Goal: Information Seeking & Learning: Learn about a topic

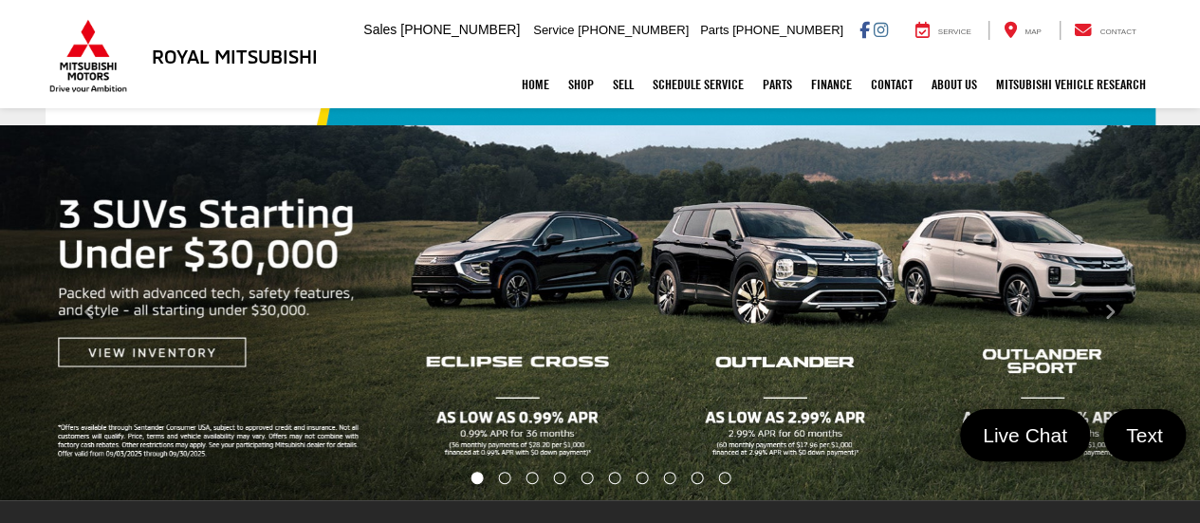
scroll to position [197, 0]
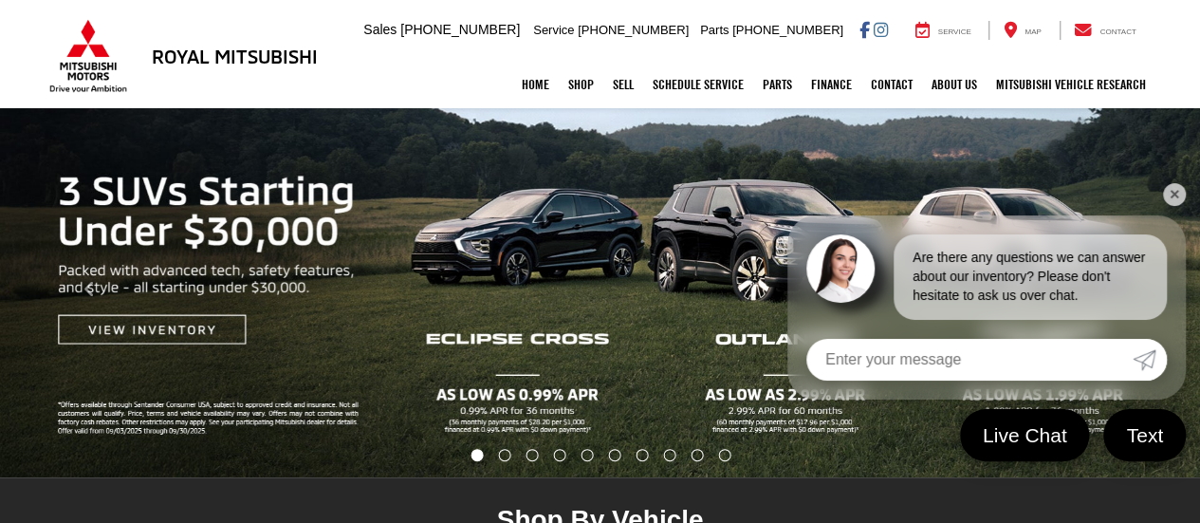
click at [564, 345] on img "carousel slide number 1 of 10" at bounding box center [600, 289] width 1200 height 375
click at [513, 233] on img "carousel slide number 1 of 10" at bounding box center [600, 289] width 1200 height 375
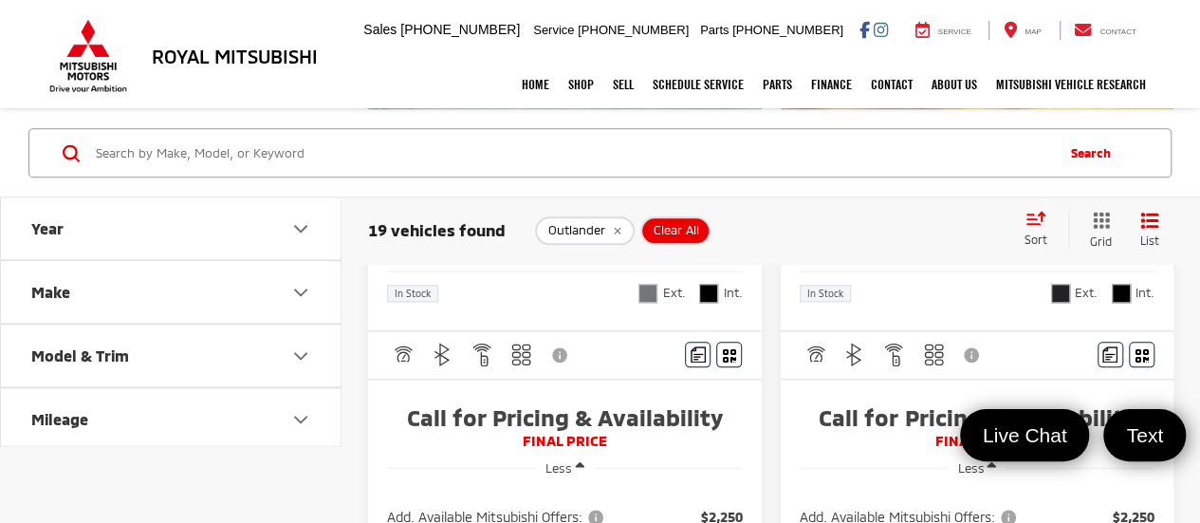
scroll to position [4571, 0]
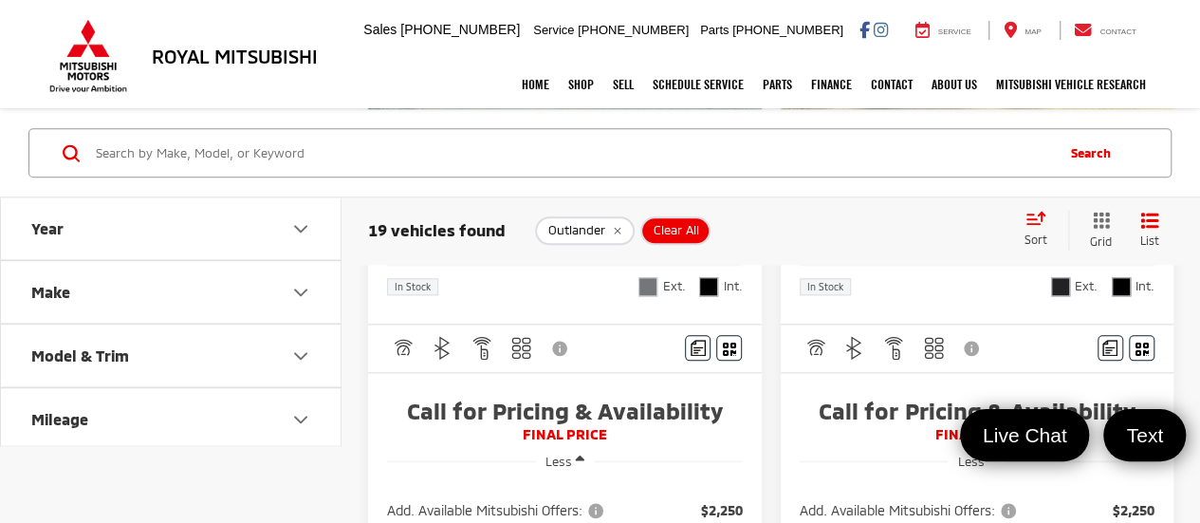
click at [776, 219] on div "Outlander Clear All + 0" at bounding box center [771, 230] width 472 height 28
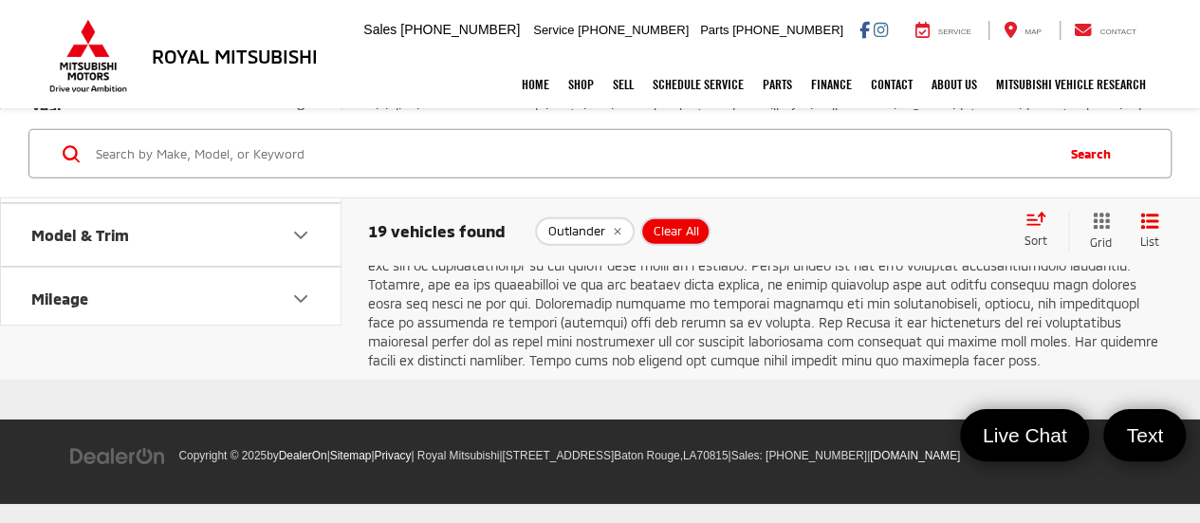
scroll to position [6508, 0]
click at [902, 46] on link "2" at bounding box center [917, 29] width 30 height 34
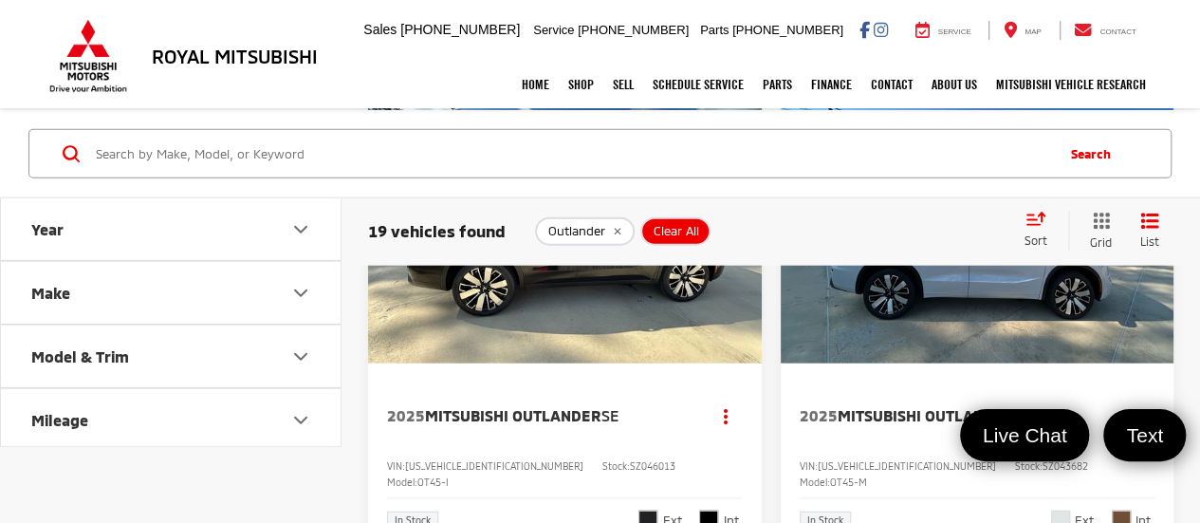
scroll to position [2211, 0]
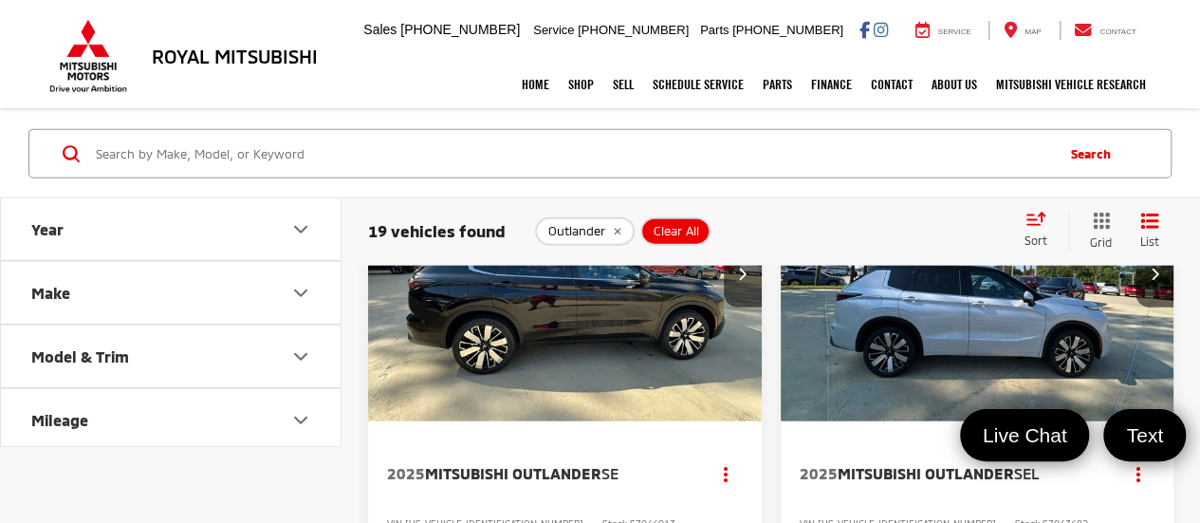
click at [596, 376] on img "2025 Mitsubishi Outlander SE 0" at bounding box center [565, 274] width 397 height 297
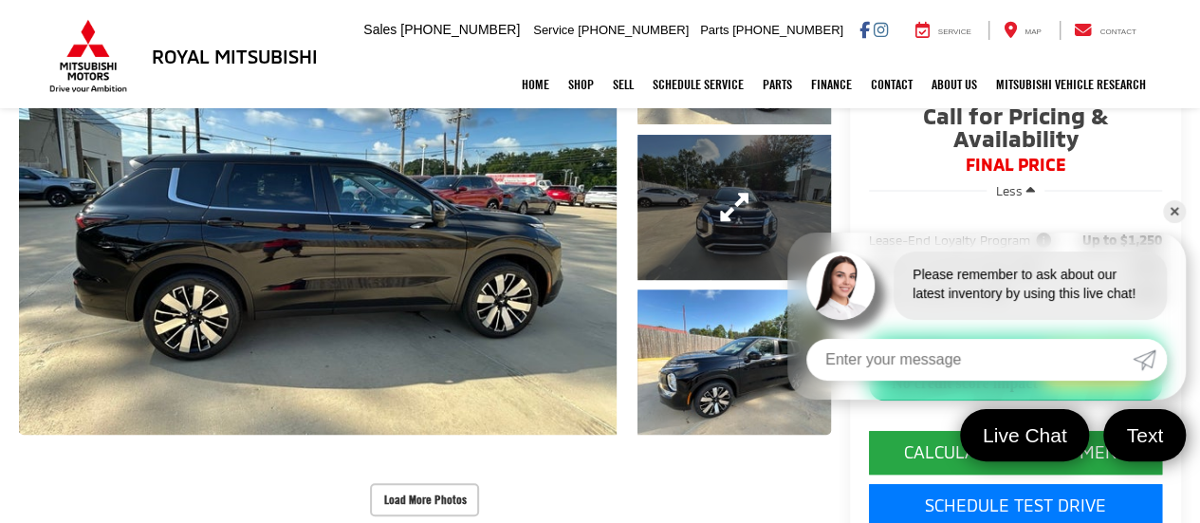
scroll to position [280, 0]
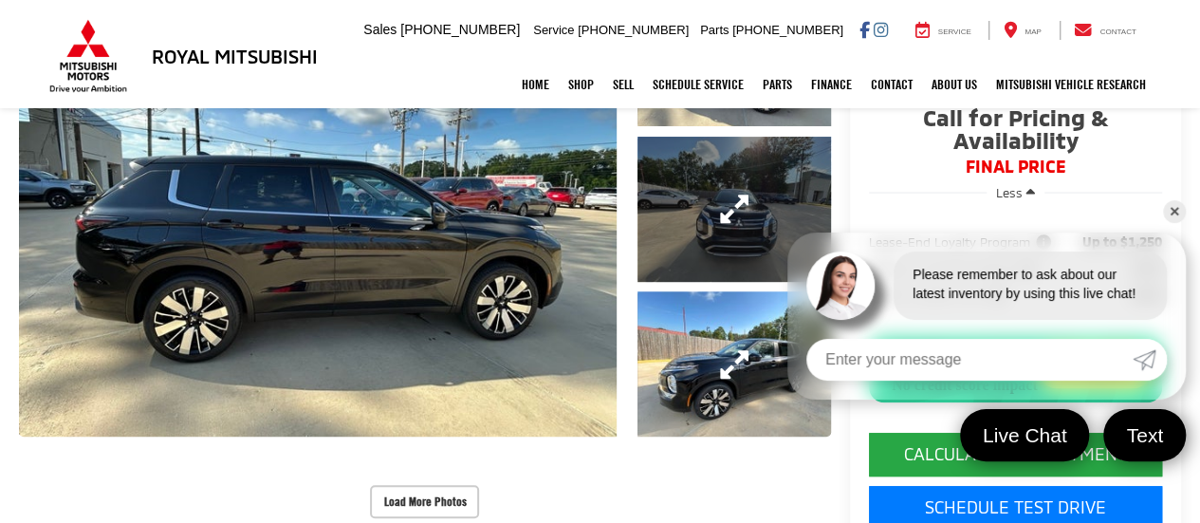
click at [638, 328] on link "Expand Photo 3" at bounding box center [734, 363] width 193 height 145
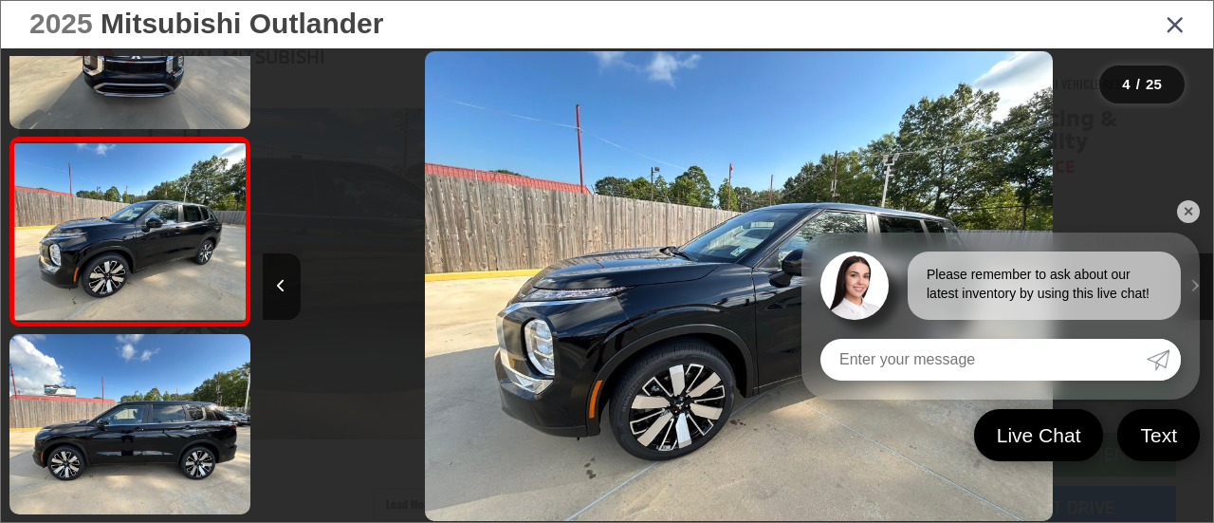
scroll to position [0, 2854]
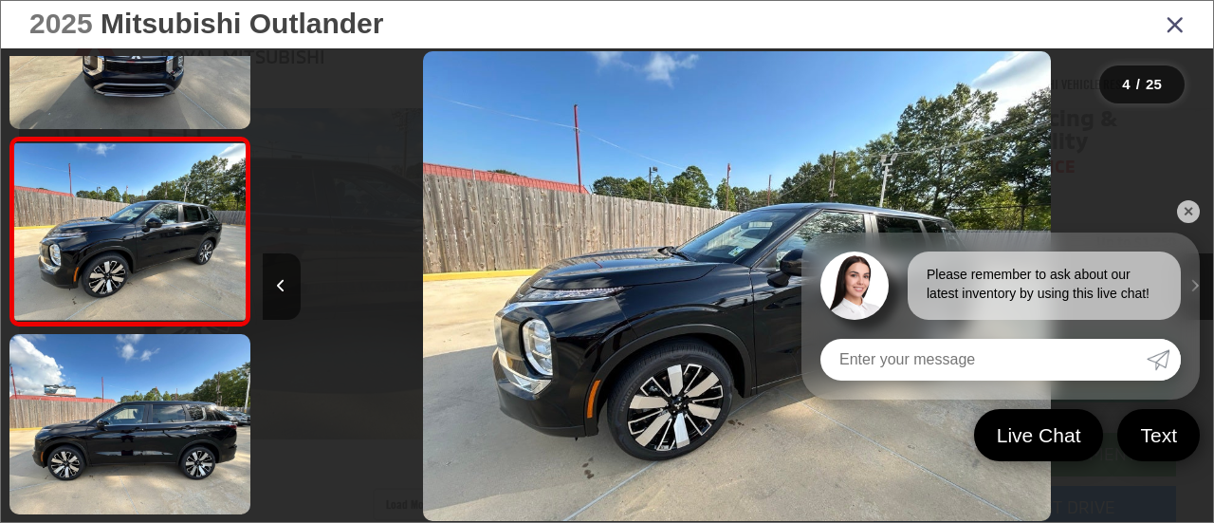
click at [1185, 210] on link "✕" at bounding box center [1188, 211] width 23 height 23
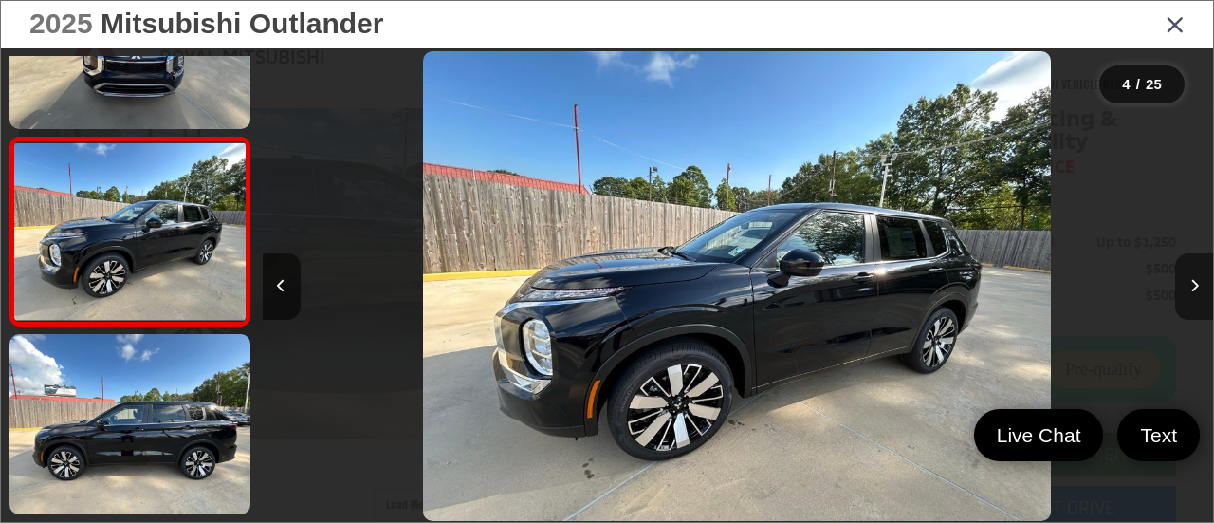
click at [1186, 293] on button "Next image" at bounding box center [1194, 286] width 38 height 66
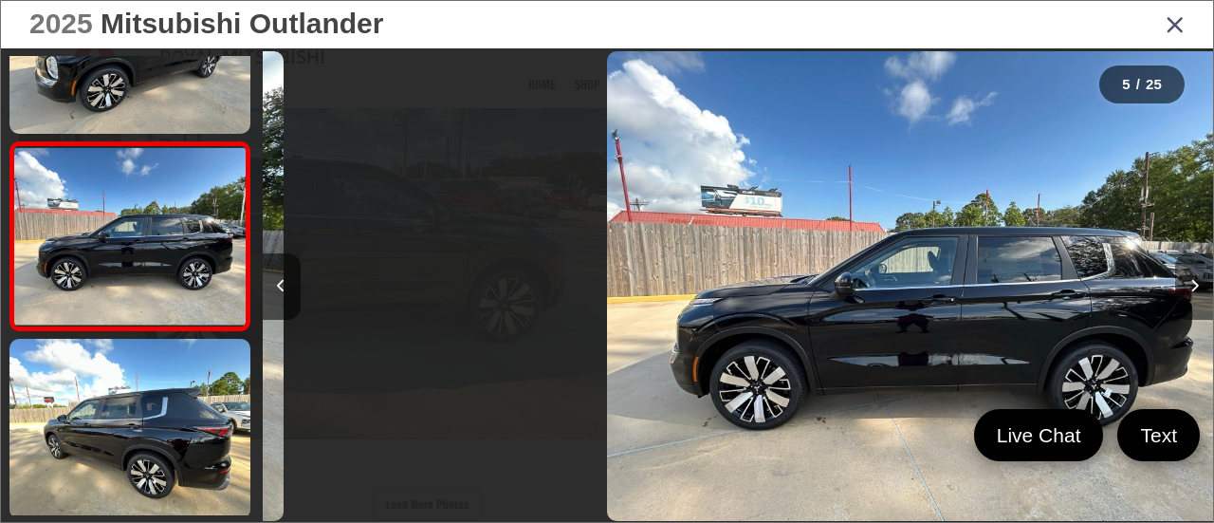
scroll to position [673, 0]
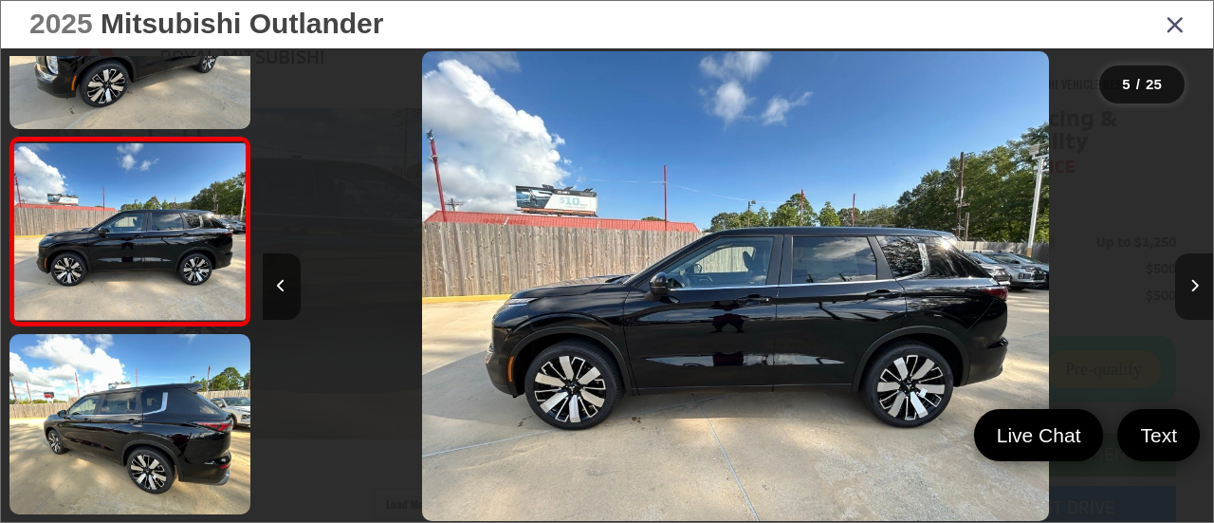
click at [1186, 293] on button "Next image" at bounding box center [1194, 286] width 38 height 66
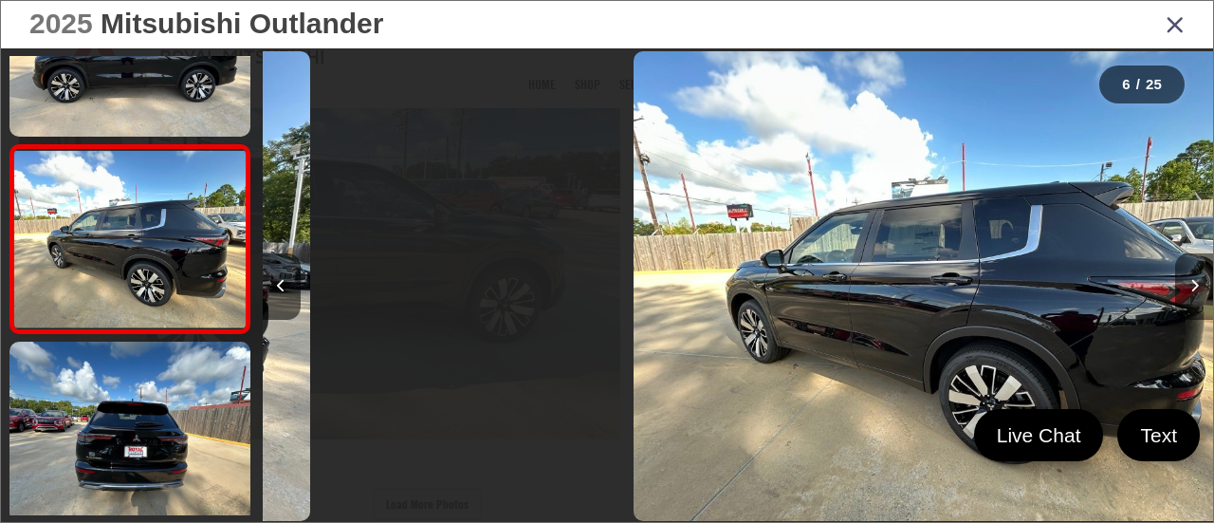
scroll to position [860, 0]
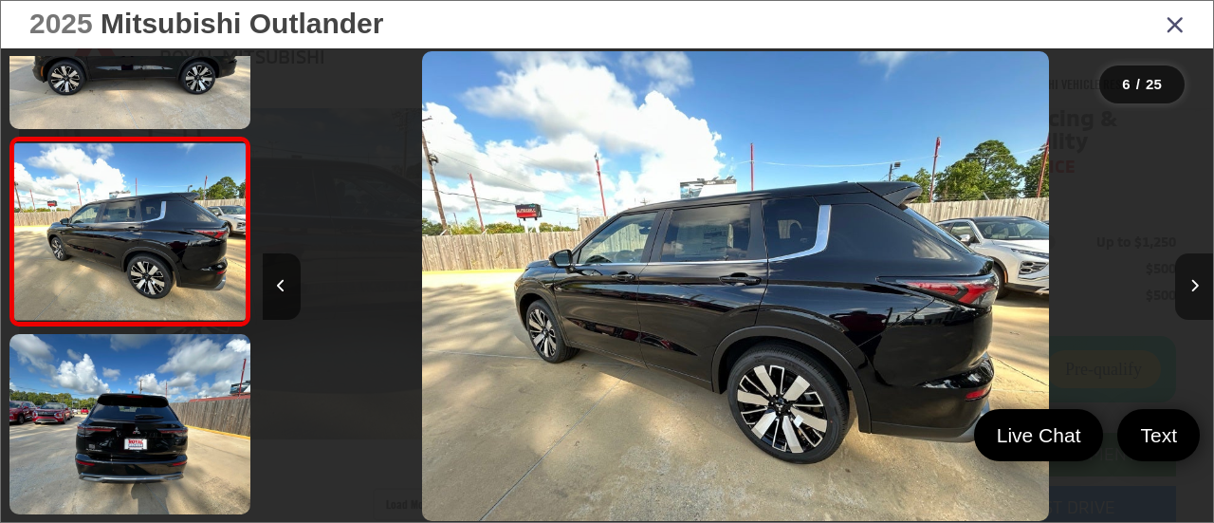
click at [1186, 293] on button "Next image" at bounding box center [1194, 286] width 38 height 66
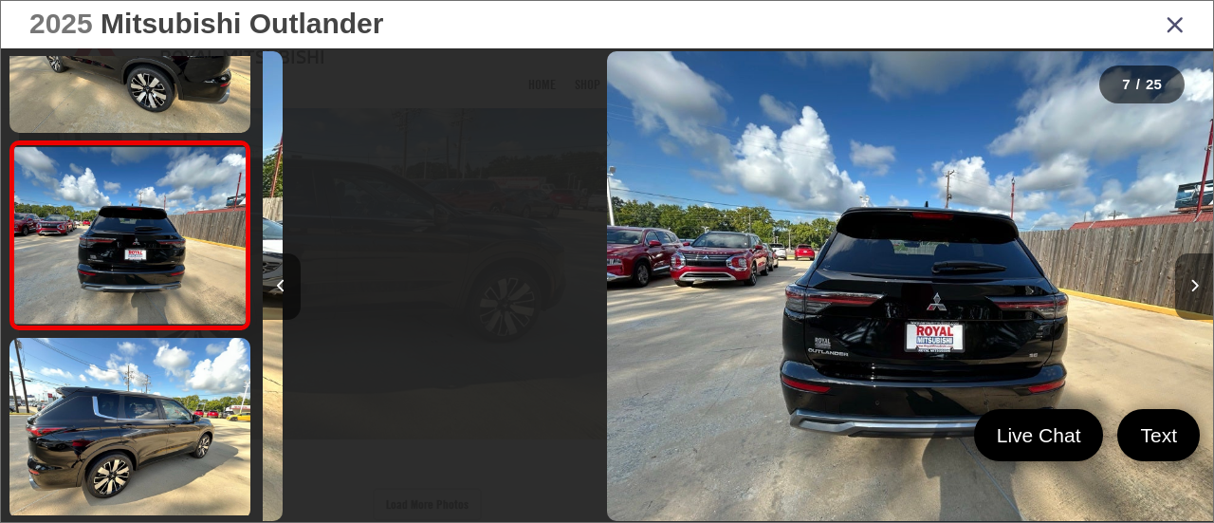
scroll to position [1049, 0]
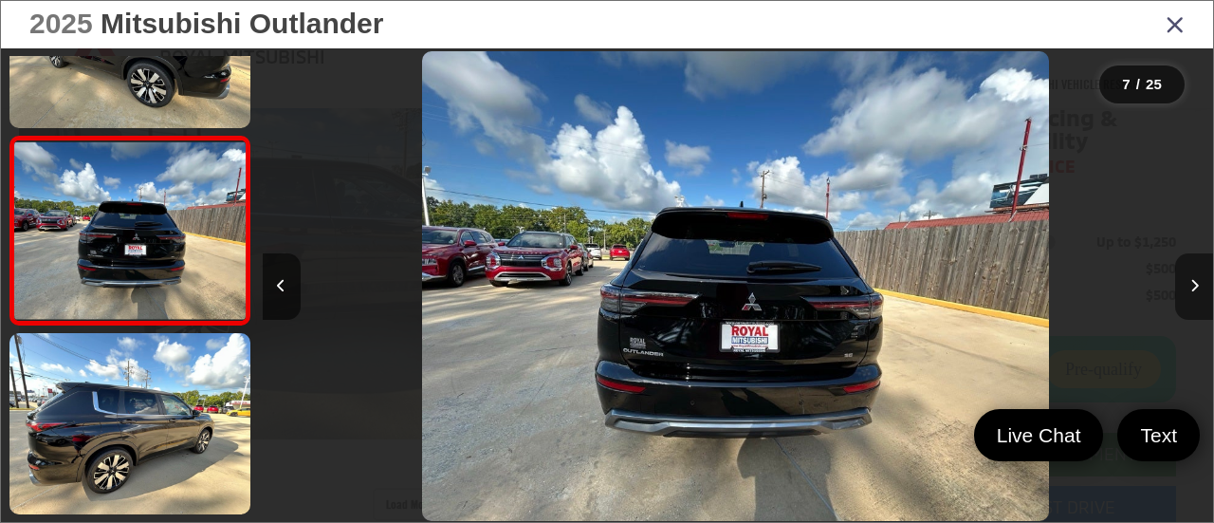
click at [1186, 293] on button "Next image" at bounding box center [1194, 286] width 38 height 66
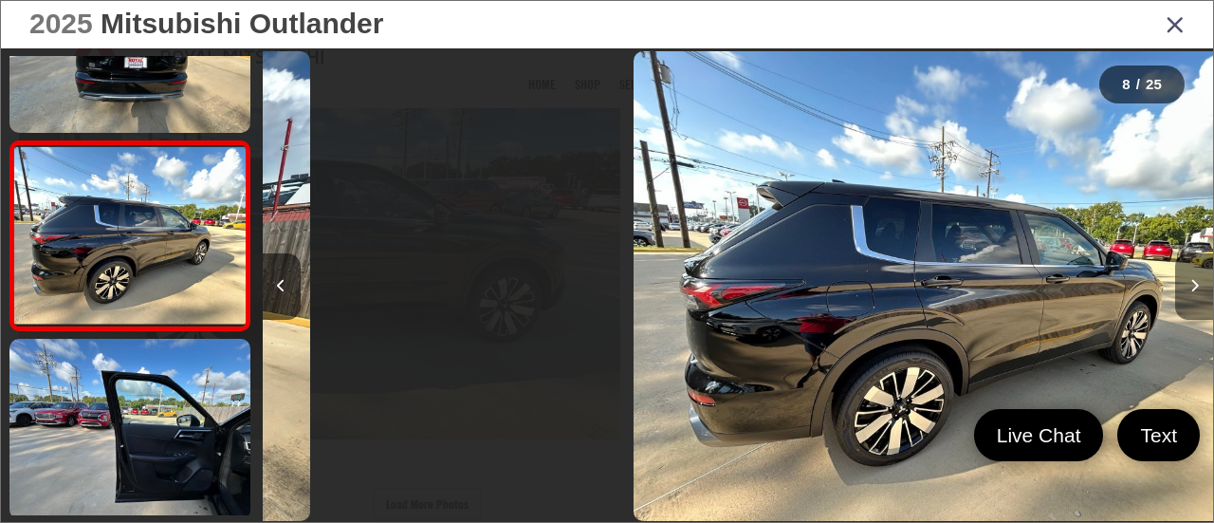
scroll to position [1237, 0]
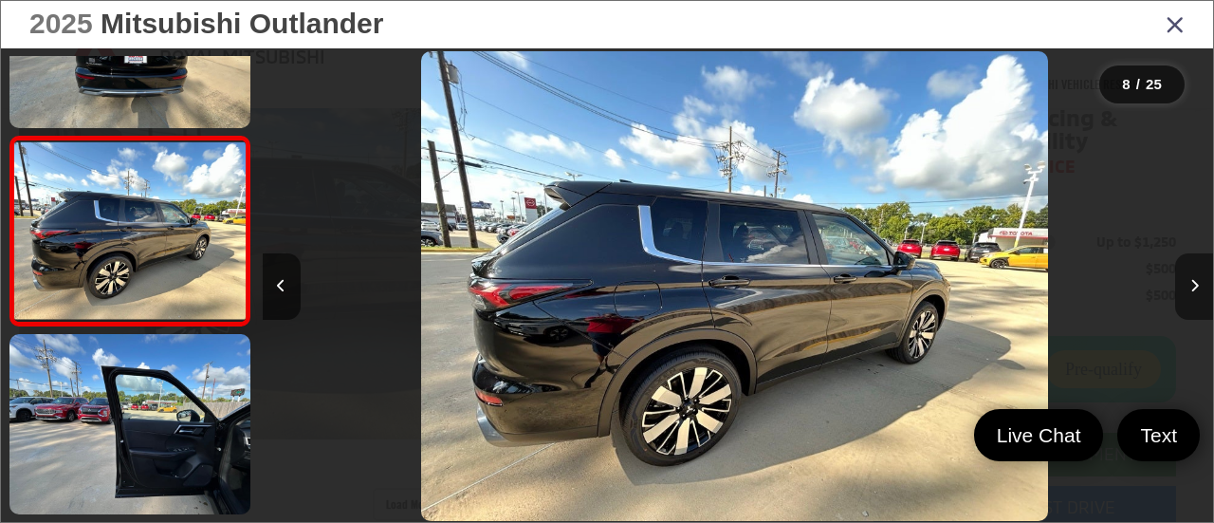
click at [1186, 293] on button "Next image" at bounding box center [1194, 286] width 38 height 66
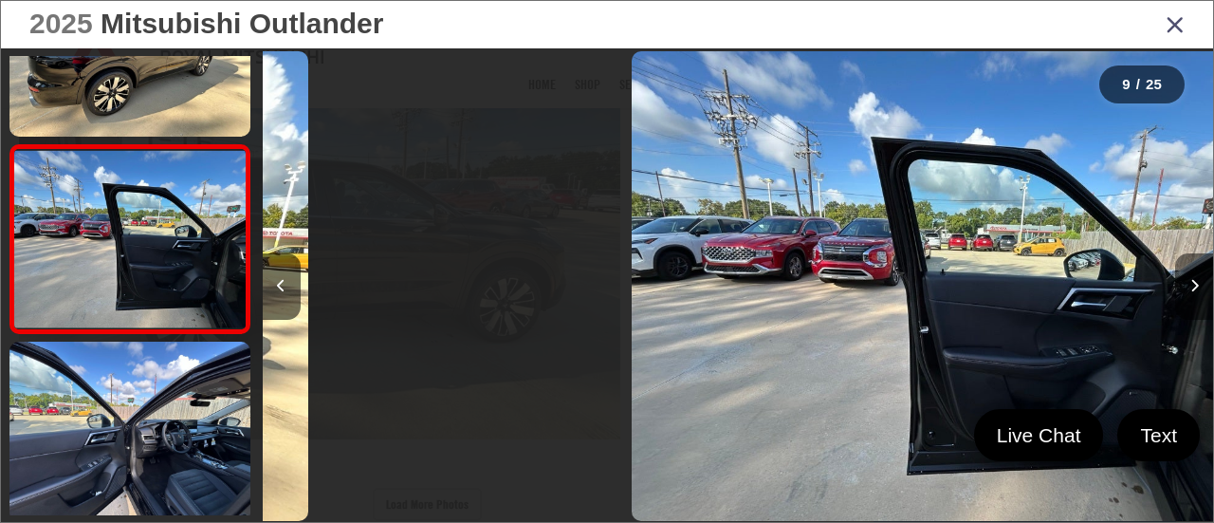
scroll to position [1425, 0]
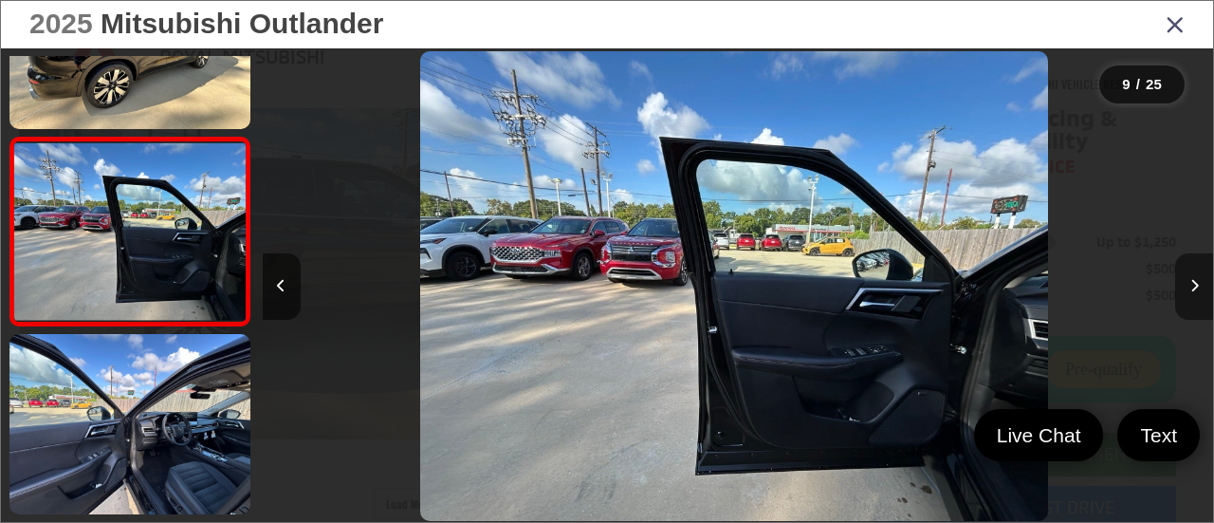
click at [1186, 293] on button "Next image" at bounding box center [1194, 286] width 38 height 66
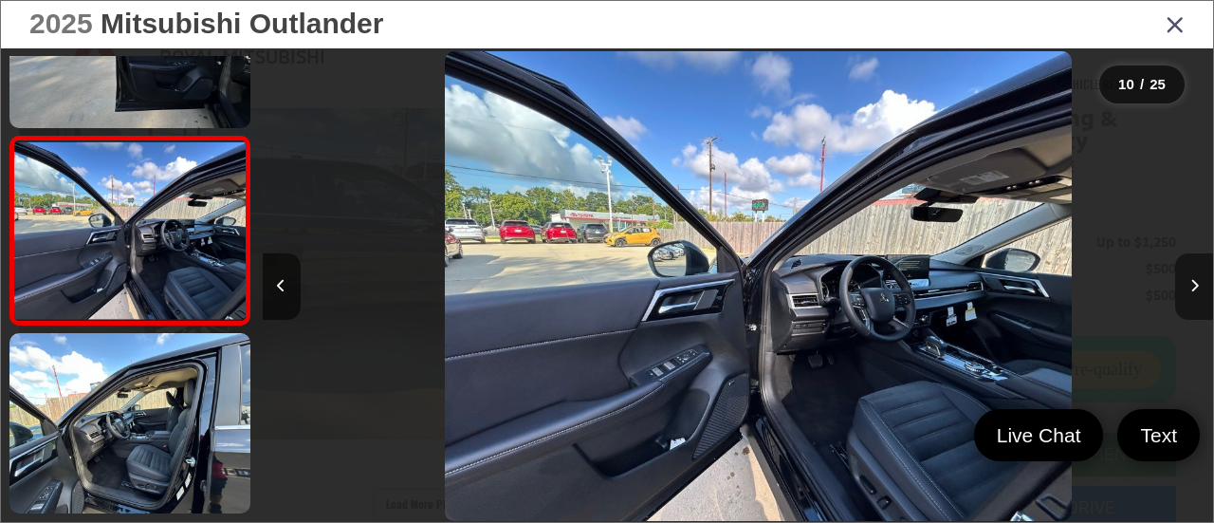
scroll to position [0, 8563]
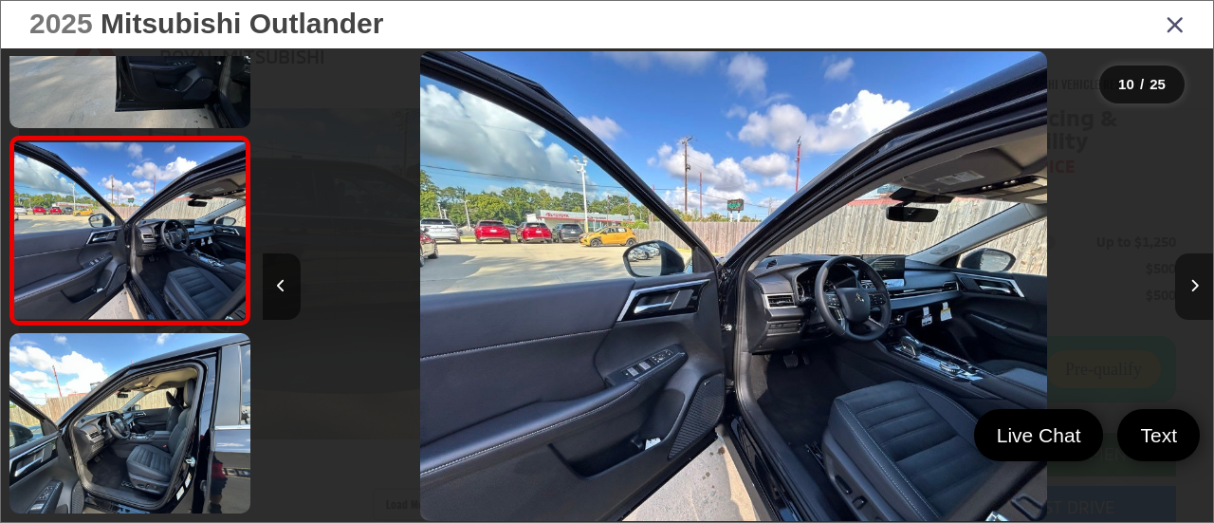
click at [1186, 293] on button "Next image" at bounding box center [1194, 286] width 38 height 66
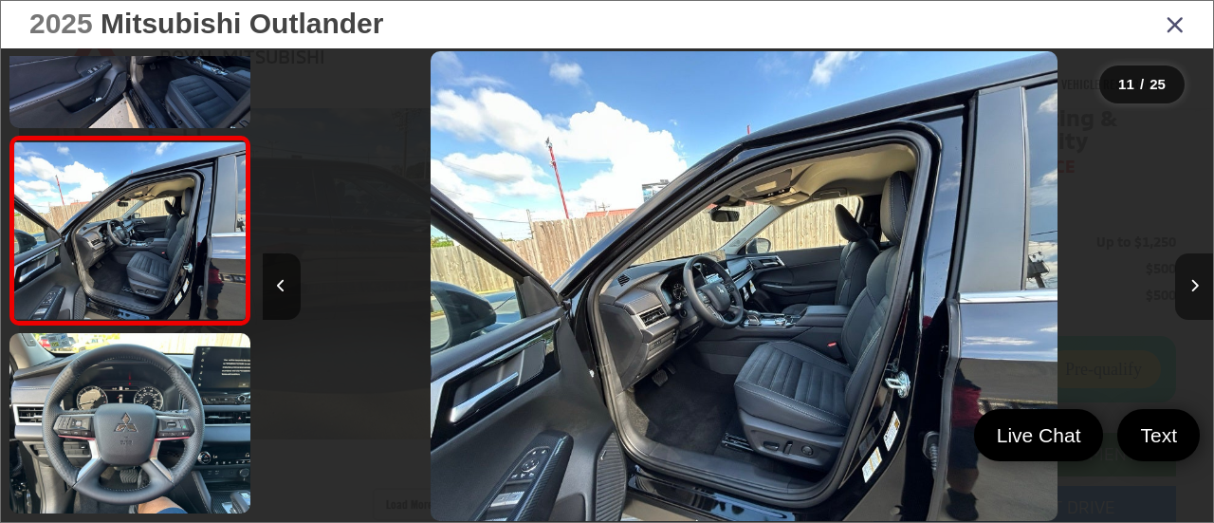
scroll to position [0, 0]
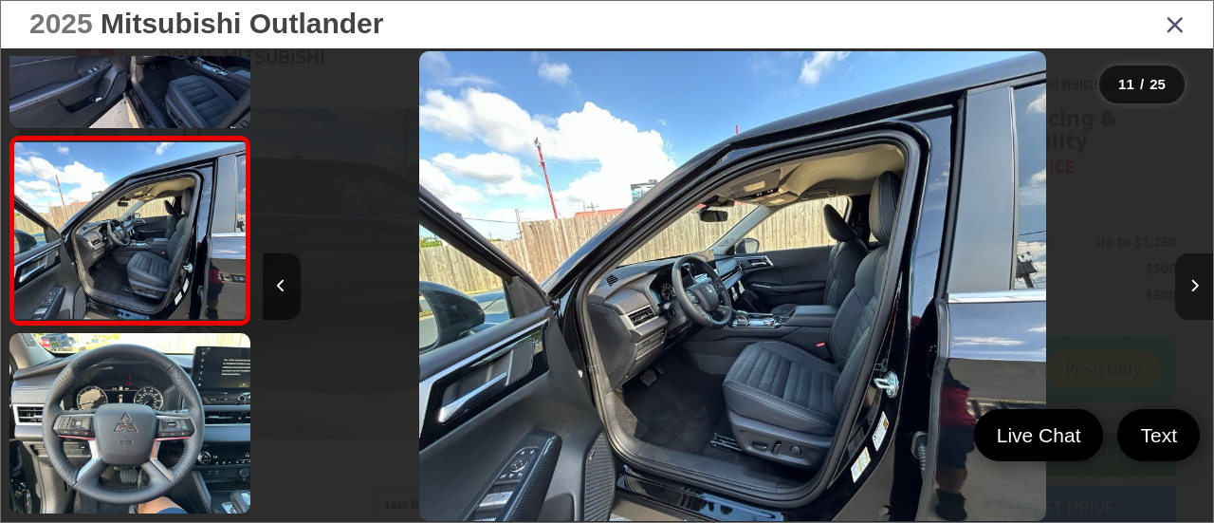
click at [1196, 306] on button "Next image" at bounding box center [1194, 286] width 38 height 66
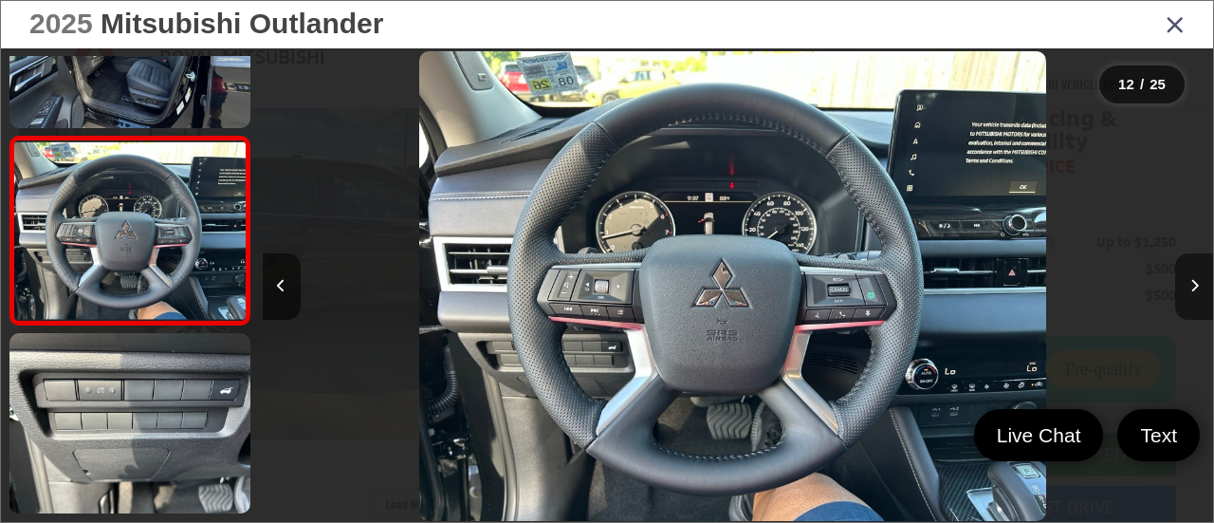
click at [1194, 306] on button "Next image" at bounding box center [1194, 286] width 38 height 66
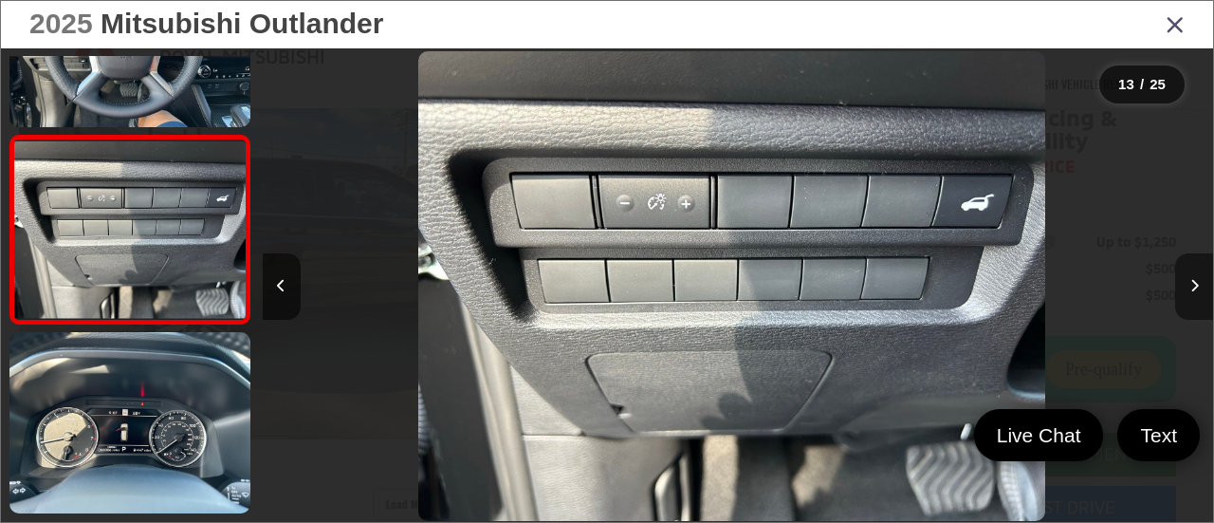
click at [1194, 306] on button "Next image" at bounding box center [1194, 286] width 38 height 66
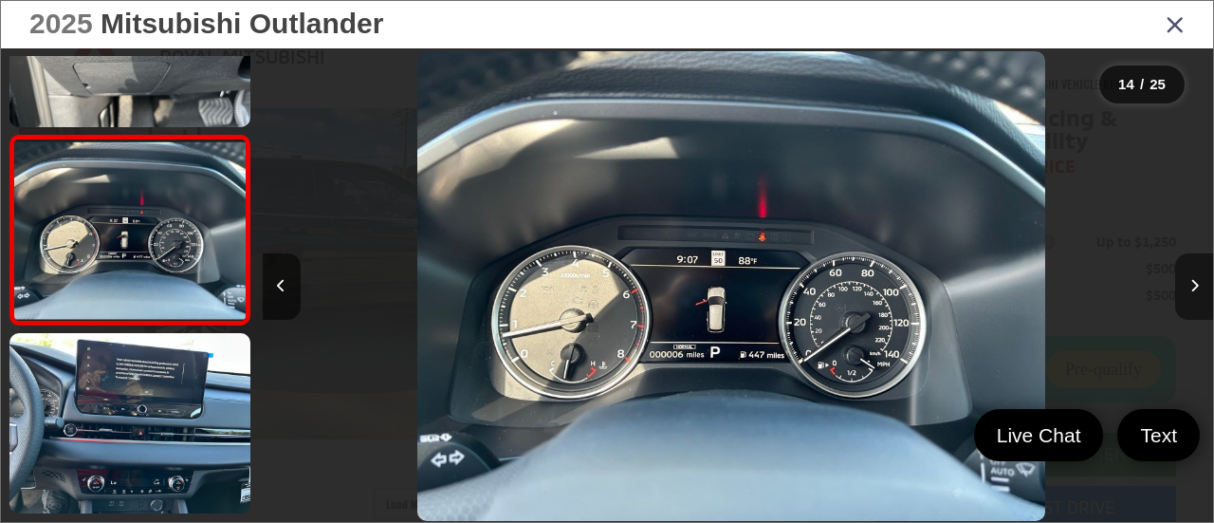
click at [1194, 306] on button "Next image" at bounding box center [1194, 286] width 38 height 66
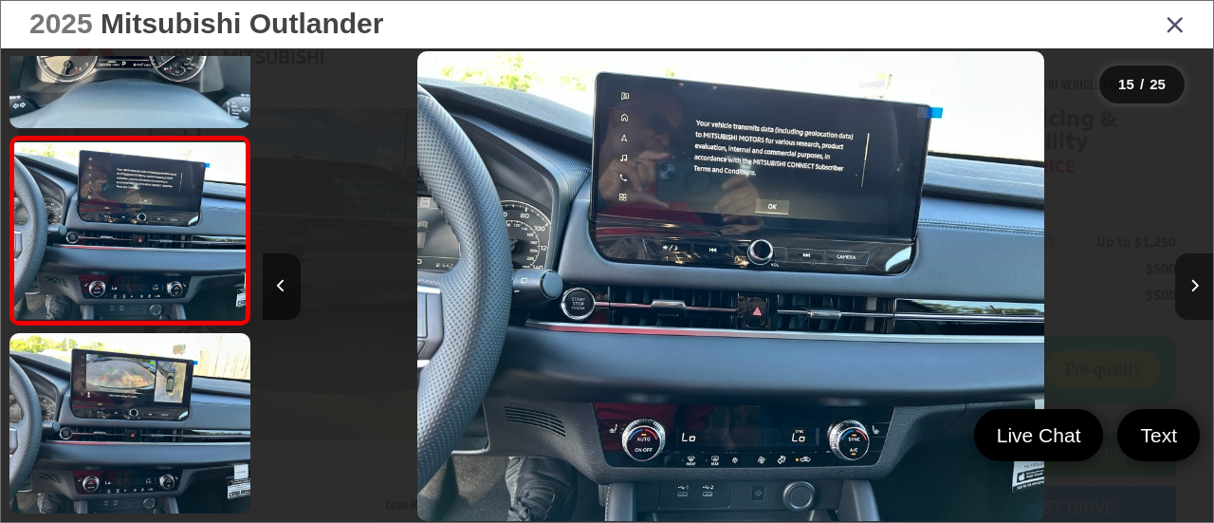
click at [1195, 268] on button "Next image" at bounding box center [1194, 286] width 38 height 66
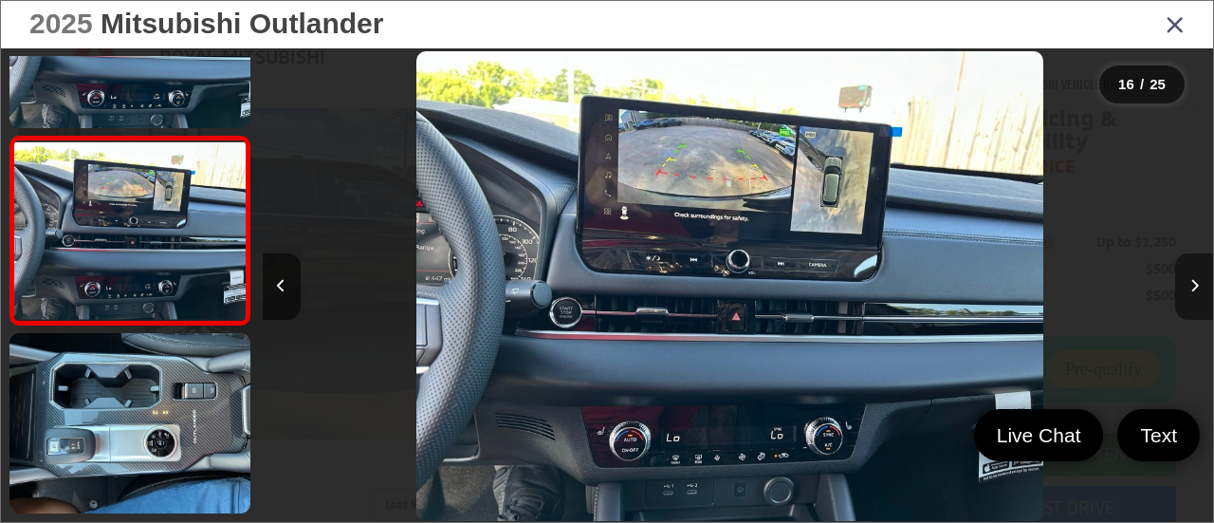
click at [1195, 268] on button "Next image" at bounding box center [1194, 286] width 38 height 66
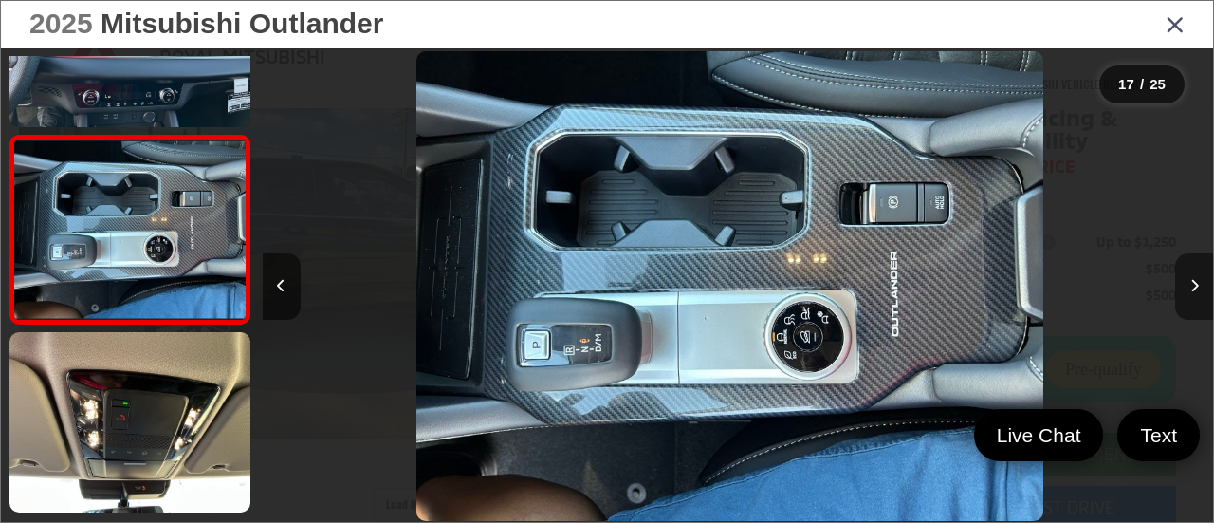
click at [1199, 268] on button "Next image" at bounding box center [1194, 286] width 38 height 66
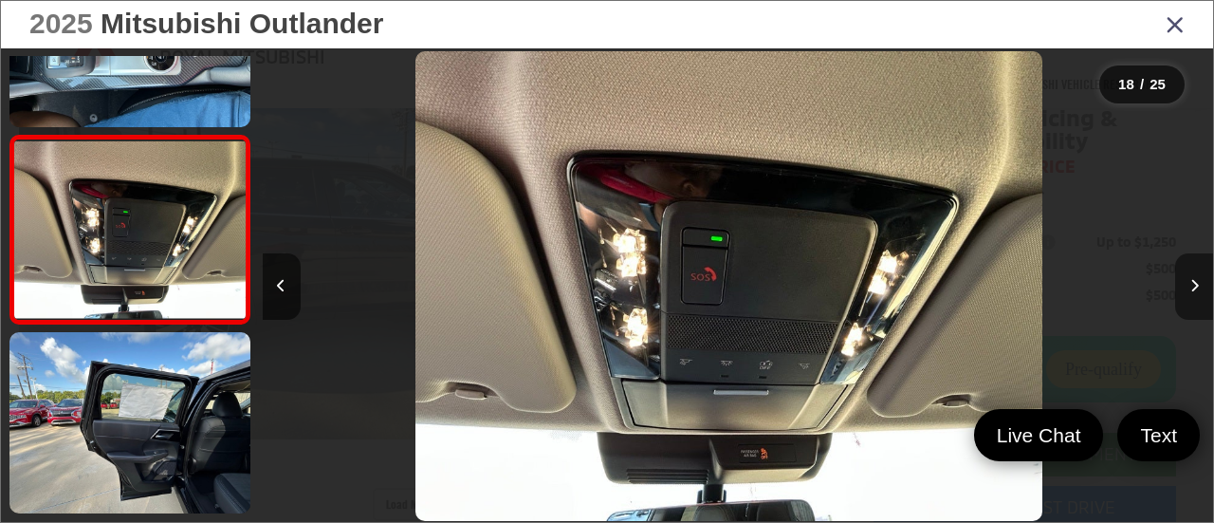
click at [1199, 270] on button "Next image" at bounding box center [1194, 286] width 38 height 66
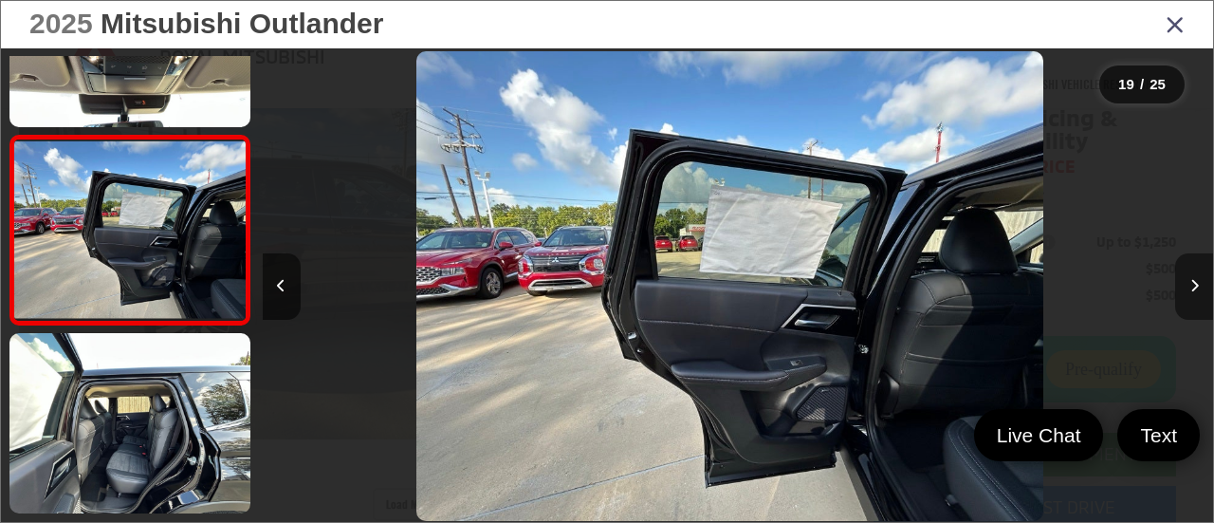
click at [1199, 270] on button "Next image" at bounding box center [1194, 286] width 38 height 66
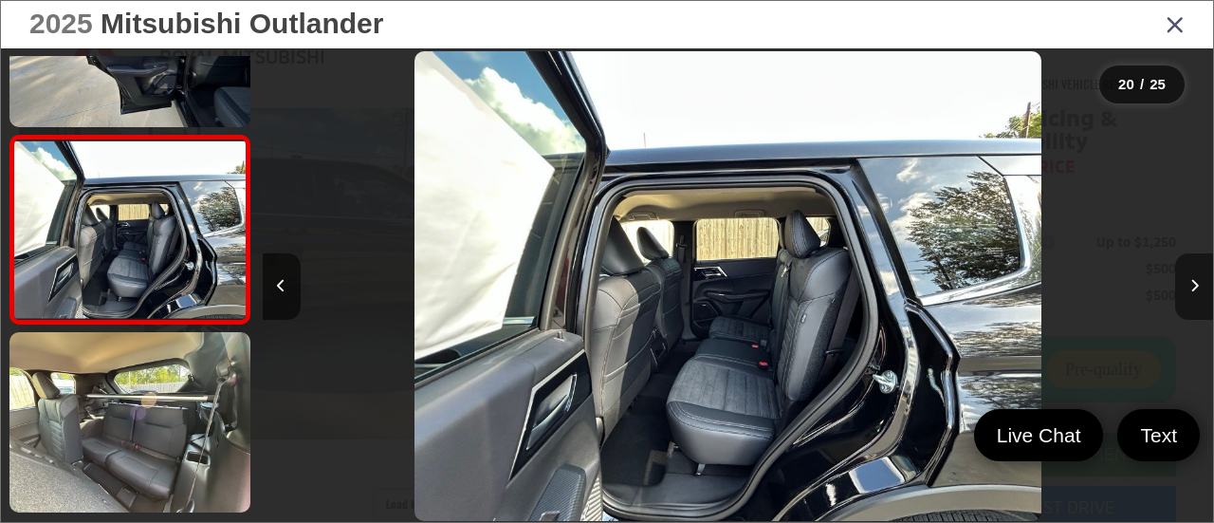
click at [1199, 270] on button "Next image" at bounding box center [1194, 286] width 38 height 66
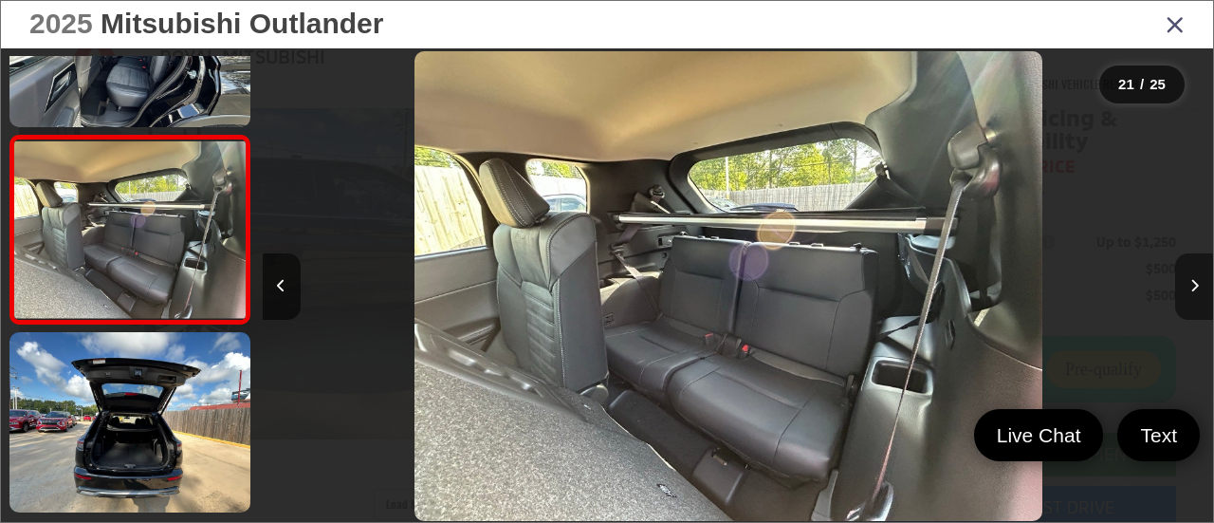
click at [1199, 270] on button "Next image" at bounding box center [1194, 286] width 38 height 66
